Goal: Transaction & Acquisition: Purchase product/service

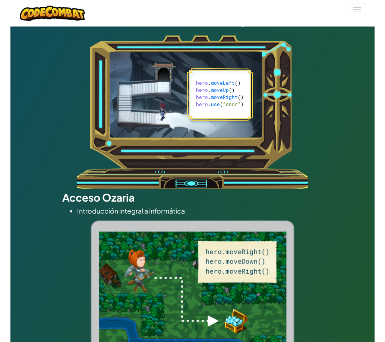
scroll to position [127, 0]
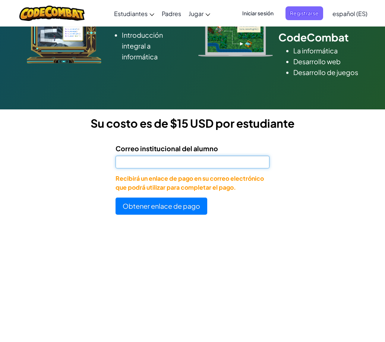
click at [203, 167] on input "Correo institucional del alumno" at bounding box center [193, 162] width 154 height 13
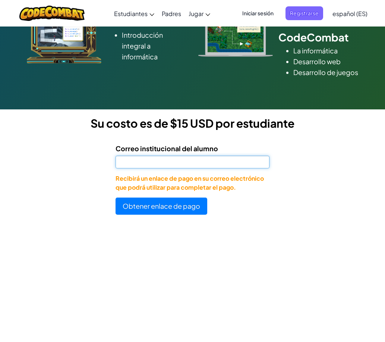
click at [210, 168] on input "Correo institucional del alumno" at bounding box center [193, 162] width 154 height 13
click at [179, 168] on input "al07139441" at bounding box center [193, 162] width 154 height 13
click at [163, 168] on input "al07139441" at bounding box center [193, 162] width 154 height 13
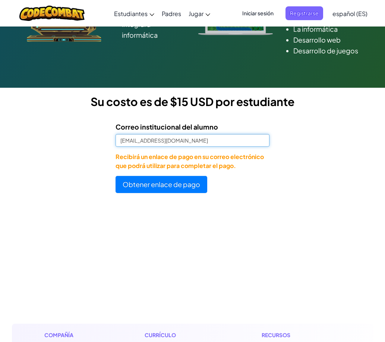
scroll to position [52, 0]
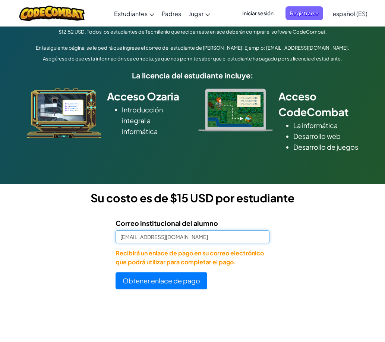
type input "[EMAIL_ADDRESS][DOMAIN_NAME]"
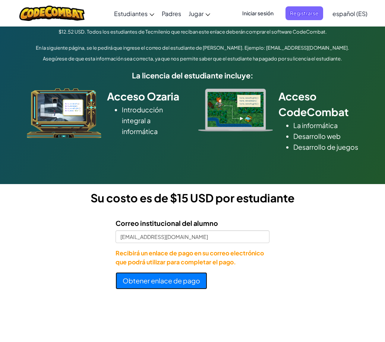
click at [175, 289] on button "Obtener enlace de pago" at bounding box center [162, 280] width 92 height 17
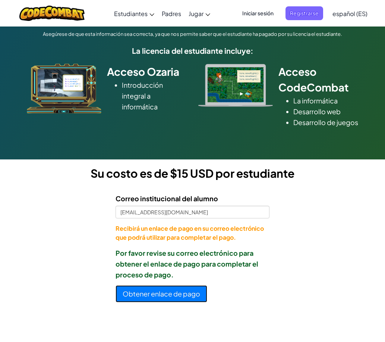
scroll to position [90, 0]
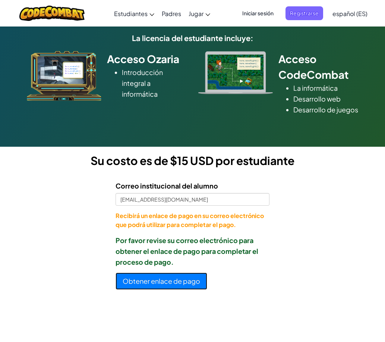
click at [190, 290] on button "Obtener enlace de pago" at bounding box center [162, 280] width 92 height 17
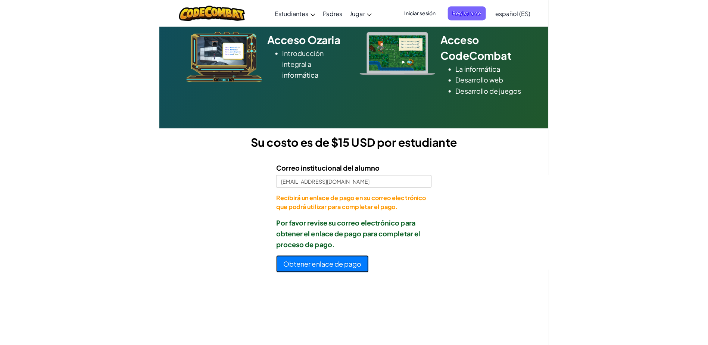
scroll to position [164, 0]
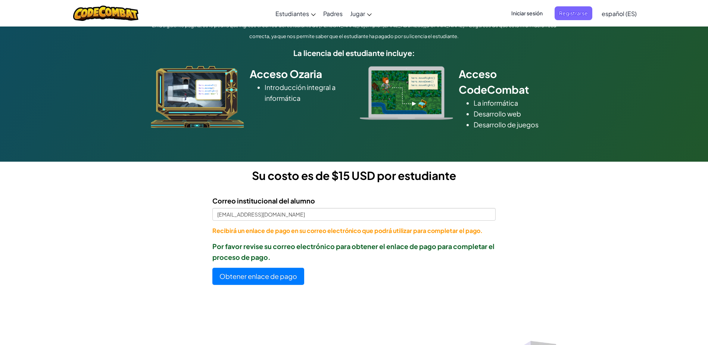
scroll to position [112, 0]
